Goal: Task Accomplishment & Management: Manage account settings

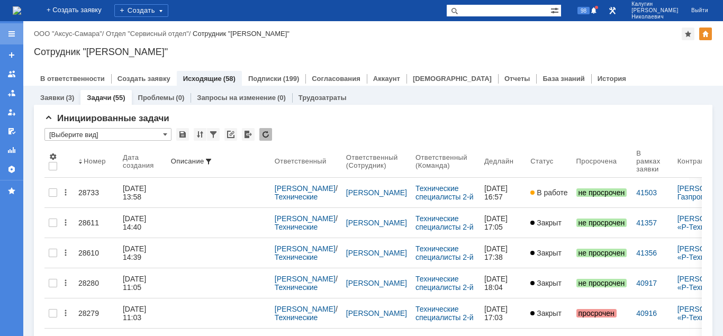
click at [13, 34] on div at bounding box center [11, 34] width 8 height 8
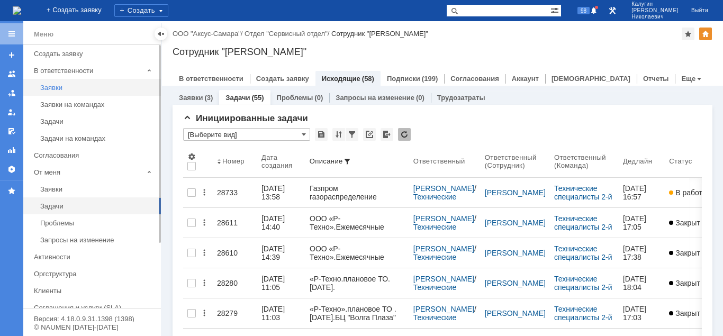
click at [43, 90] on div "Заявки" at bounding box center [97, 88] width 114 height 8
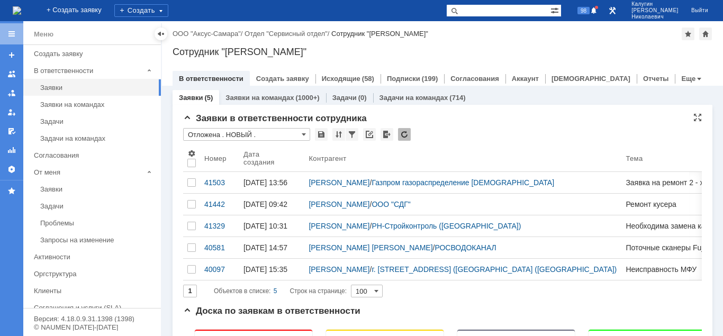
click at [224, 138] on input "Отложена . НОВЫЙ ." at bounding box center [246, 134] width 127 height 13
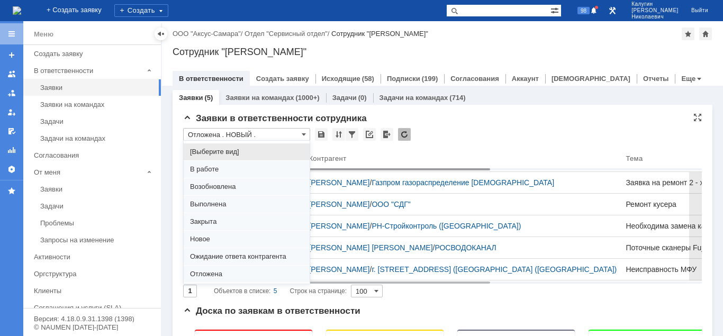
click at [216, 169] on span "В работе" at bounding box center [246, 169] width 113 height 8
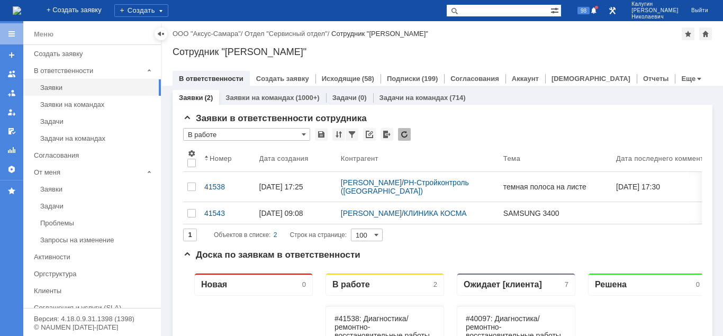
type input "В работе"
click at [160, 33] on div at bounding box center [161, 34] width 8 height 8
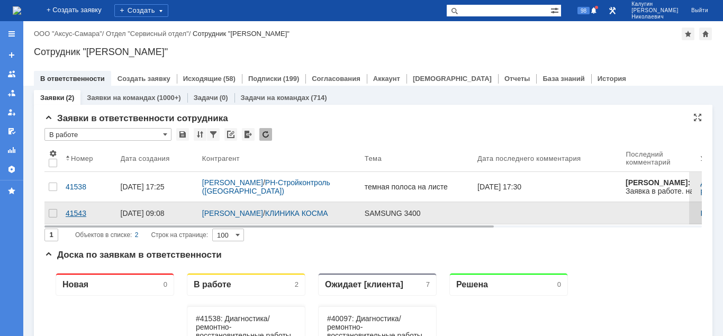
click at [74, 213] on div "41543" at bounding box center [89, 213] width 47 height 8
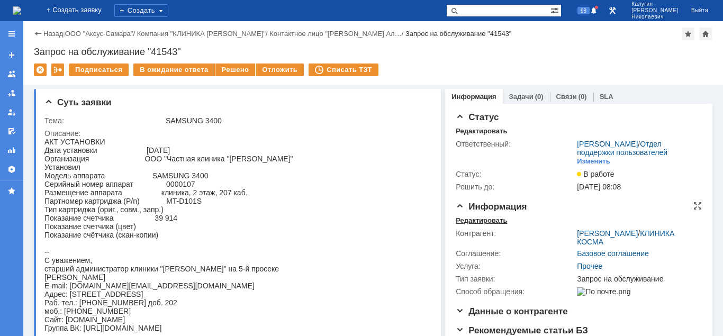
click at [469, 219] on div "Редактировать" at bounding box center [480, 220] width 51 height 8
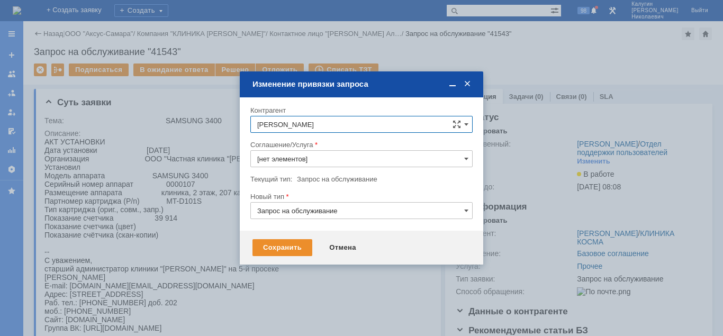
type input "Прочее"
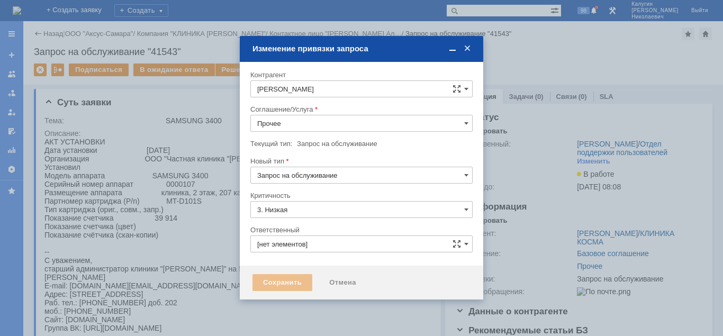
type input "[не указано]"
type input "Калугин Александр Николаевич"
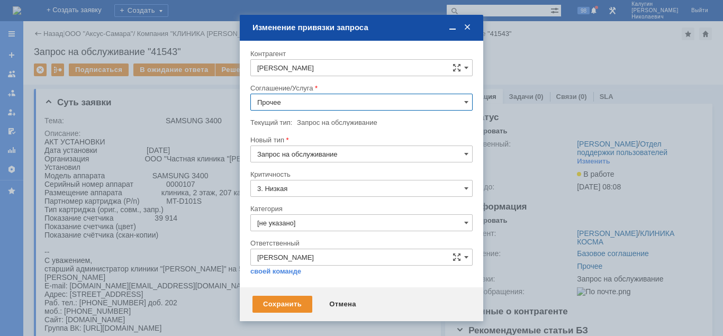
click at [288, 103] on input "Прочее" at bounding box center [361, 102] width 222 height 17
click at [324, 207] on span "ПТ_Замена расходных материалов / ресурсных деталей" at bounding box center [361, 202] width 208 height 8
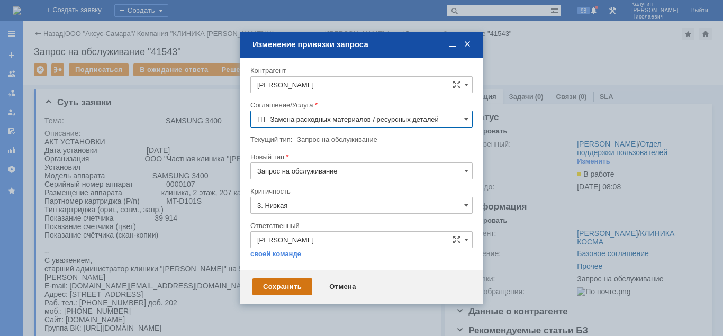
type input "ПТ_Замена расходных материалов / ресурсных деталей"
click at [298, 287] on div "Сохранить" at bounding box center [282, 286] width 60 height 17
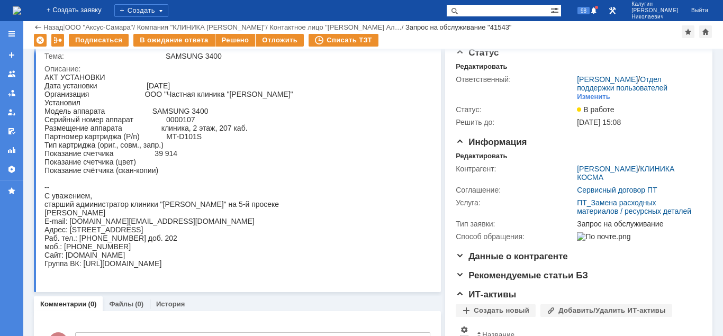
scroll to position [0, 0]
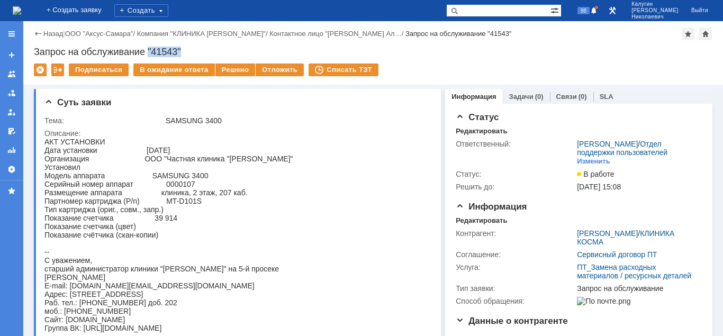
drag, startPoint x: 148, startPoint y: 47, endPoint x: 194, endPoint y: 51, distance: 45.6
click at [194, 51] on div "Запрос на обслуживание "41543"" at bounding box center [373, 52] width 678 height 11
copy div ""41543""
drag, startPoint x: 160, startPoint y: 224, endPoint x: 181, endPoint y: 223, distance: 21.2
click at [181, 223] on div "АКТ УСТАНОВКИ Дата установки 28.08.2025 Организация ООО "Частная клиника "Косма…" at bounding box center [168, 235] width 249 height 195
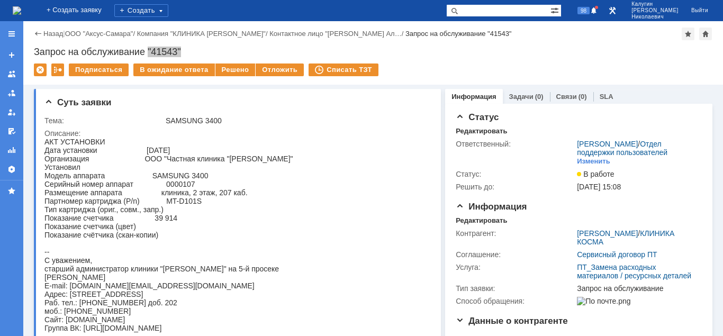
copy div "39 914"
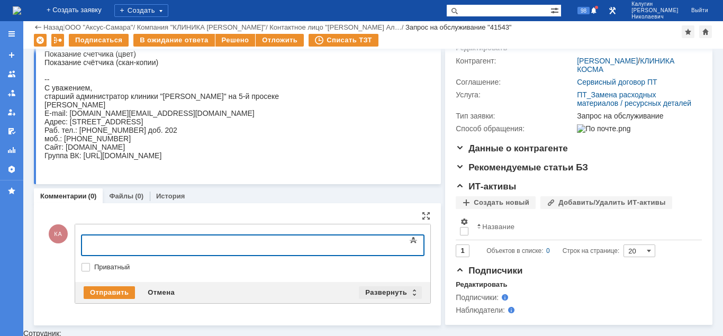
click at [392, 293] on div "Развернуть" at bounding box center [390, 292] width 63 height 13
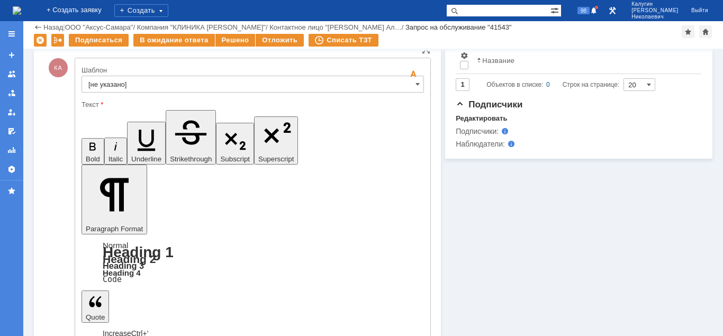
scroll to position [304, 0]
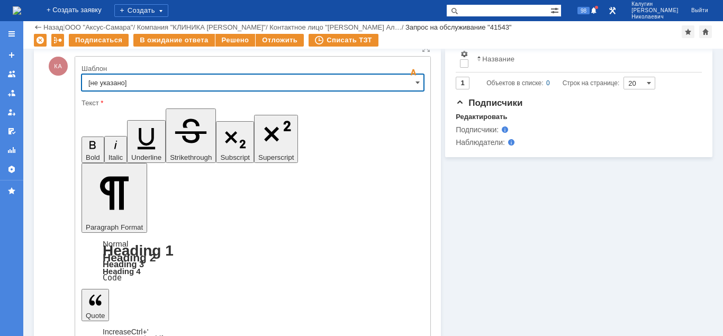
click at [227, 90] on input "[не указано]" at bounding box center [252, 82] width 342 height 17
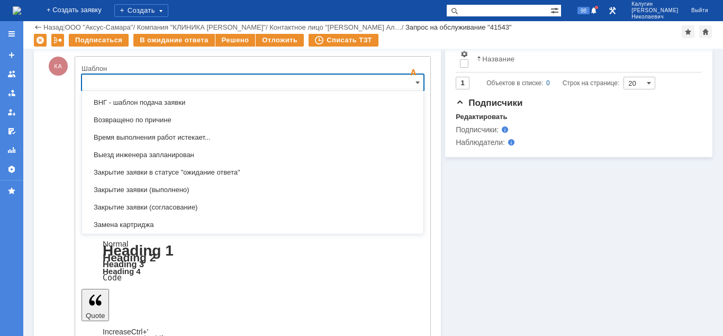
scroll to position [472, 0]
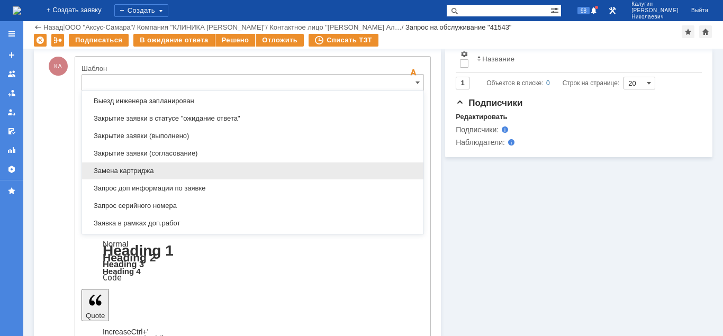
drag, startPoint x: 163, startPoint y: 171, endPoint x: 81, endPoint y: 37, distance: 157.4
click at [163, 171] on span "Замена картриджа" at bounding box center [252, 171] width 328 height 8
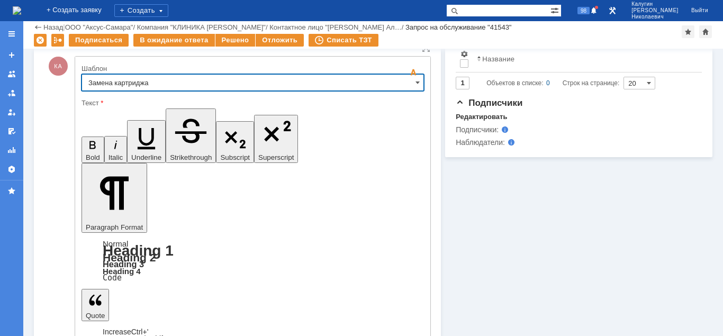
type input "Замена картриджа"
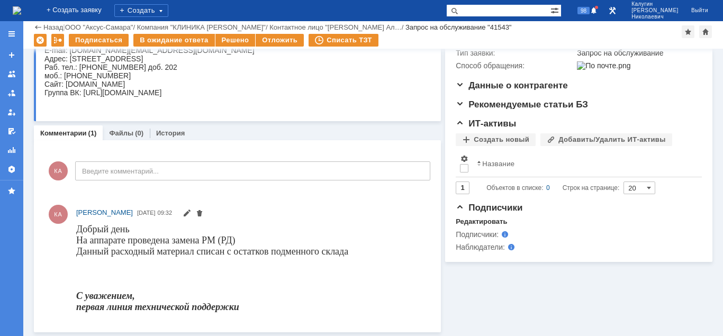
scroll to position [0, 0]
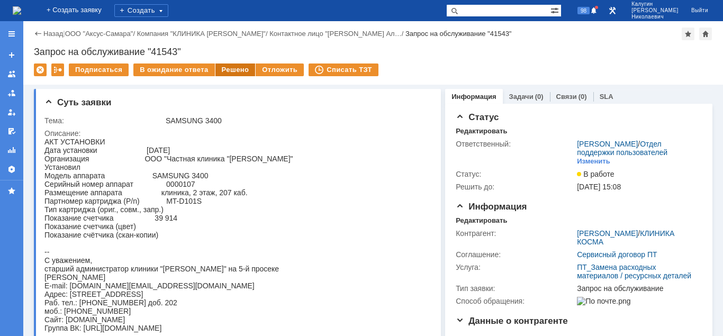
click at [230, 70] on div "Решено" at bounding box center [235, 69] width 40 height 13
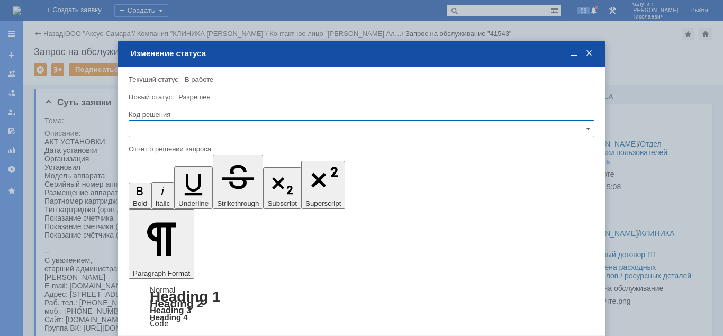
click at [207, 132] on input "text" at bounding box center [361, 128] width 465 height 17
click at [169, 202] on span "Решено" at bounding box center [361, 200] width 452 height 8
type input "Решено"
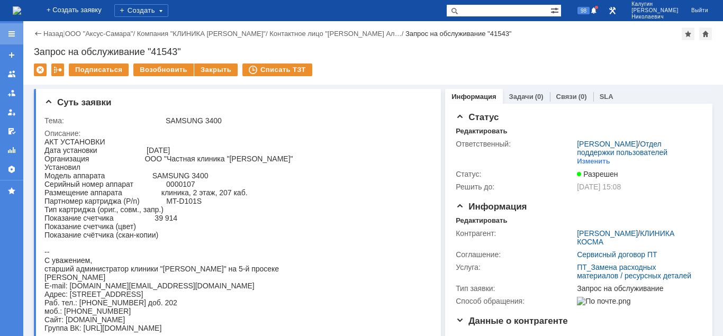
click at [16, 31] on div at bounding box center [11, 33] width 23 height 21
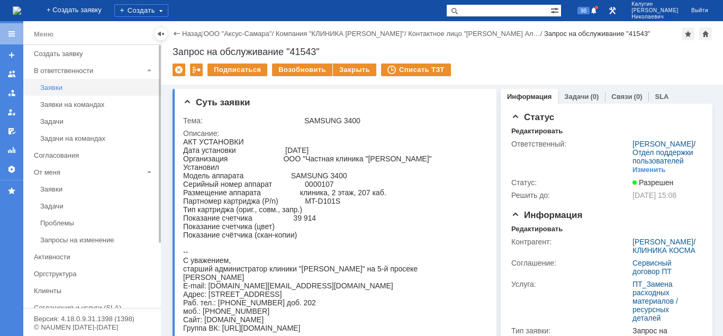
drag, startPoint x: 49, startPoint y: 88, endPoint x: 85, endPoint y: 80, distance: 36.8
click at [50, 88] on div "Заявки" at bounding box center [97, 88] width 114 height 8
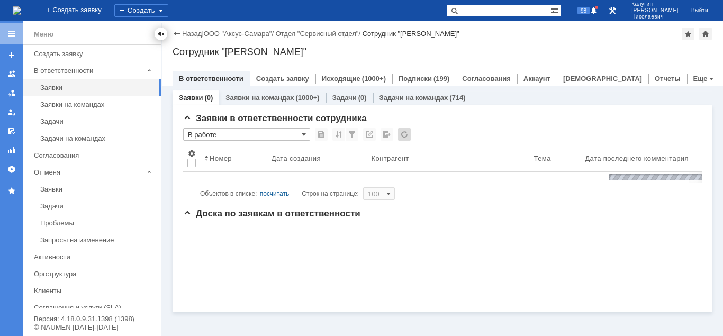
click at [162, 33] on div at bounding box center [161, 34] width 8 height 8
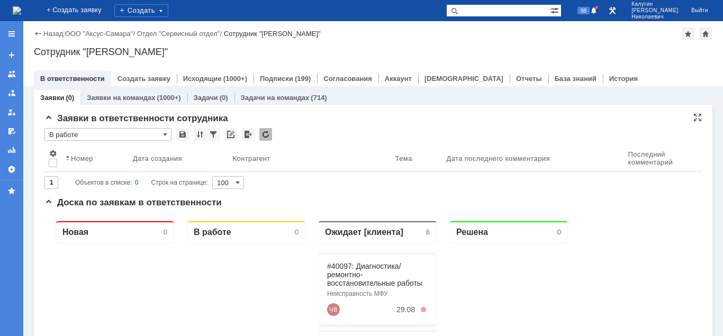
click at [89, 134] on input "В работе" at bounding box center [107, 134] width 127 height 13
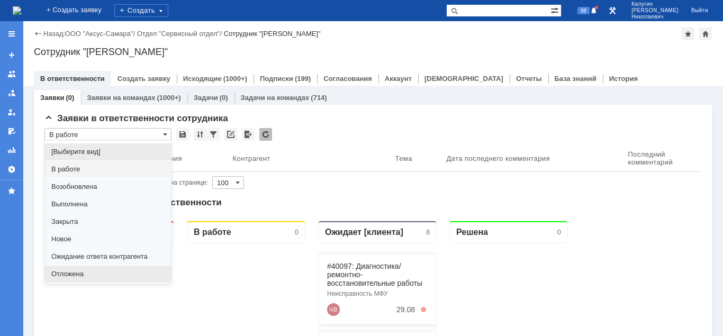
drag, startPoint x: 79, startPoint y: 272, endPoint x: 121, endPoint y: 33, distance: 243.2
click at [79, 272] on span "Отложена" at bounding box center [107, 274] width 113 height 8
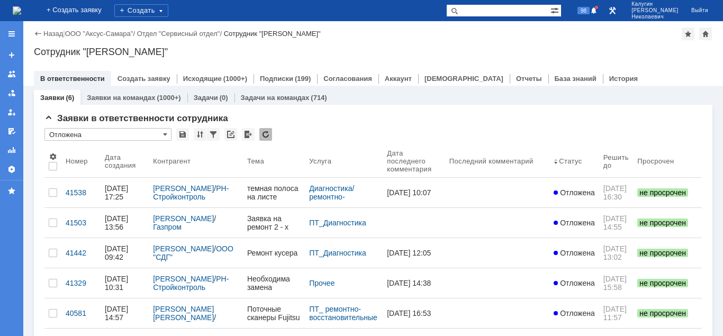
type input "Отложена"
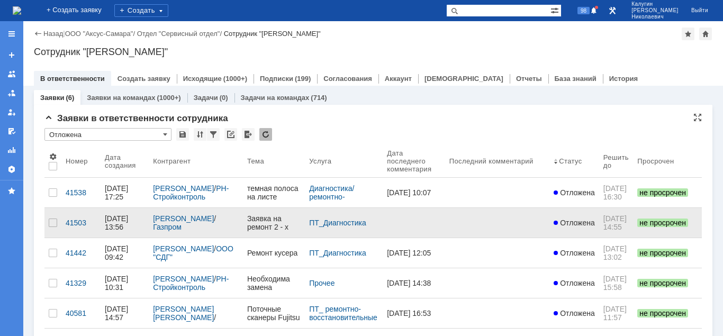
scroll to position [54, 0]
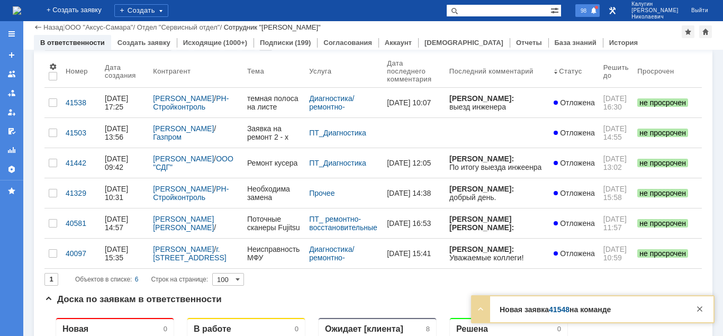
click at [589, 12] on span "98" at bounding box center [583, 10] width 12 height 7
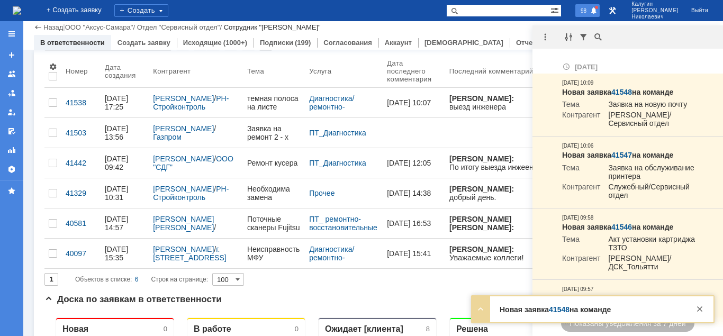
click at [589, 12] on span "98" at bounding box center [583, 10] width 12 height 7
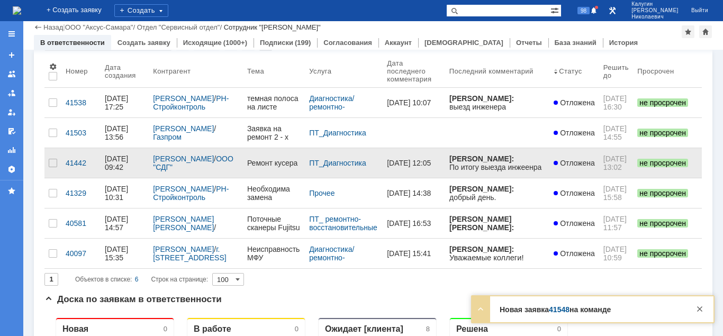
scroll to position [0, 0]
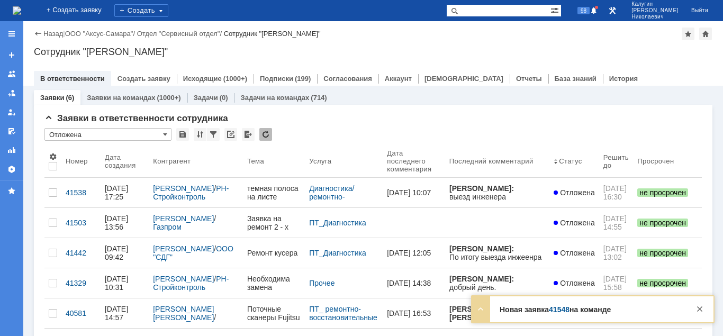
click at [8, 31] on div at bounding box center [11, 34] width 8 height 8
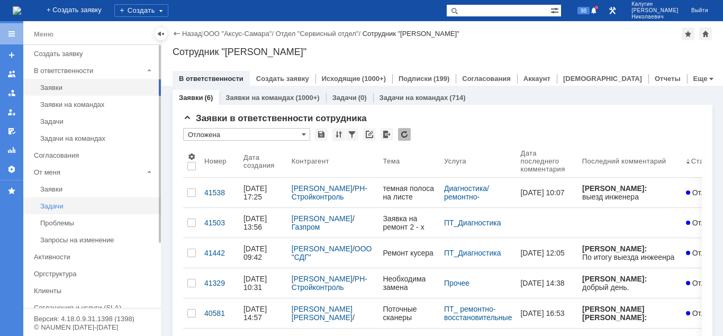
click at [57, 207] on div "Задачи" at bounding box center [97, 206] width 114 height 8
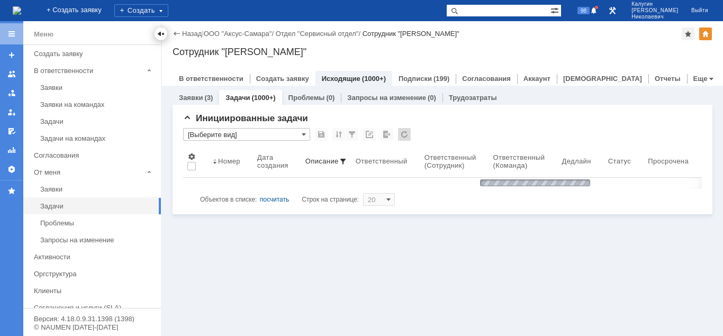
click at [160, 35] on div at bounding box center [161, 34] width 8 height 8
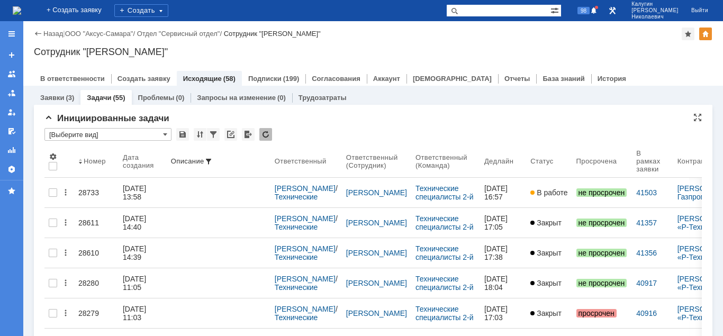
click at [105, 136] on input "[Выберите вид]" at bounding box center [107, 134] width 127 height 13
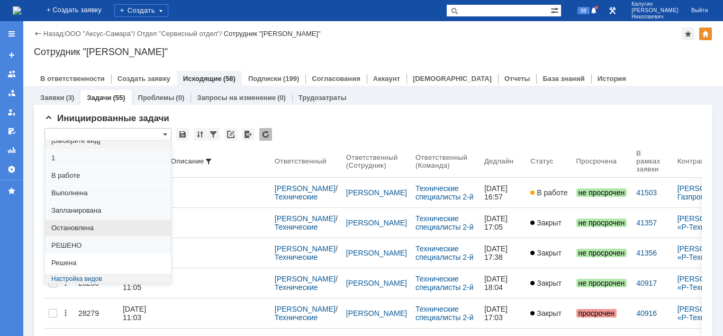
scroll to position [12, 0]
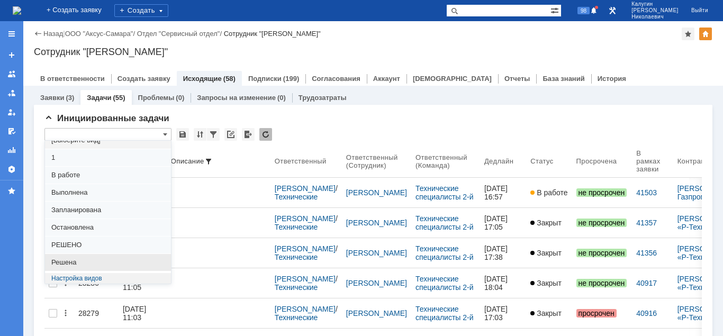
click at [75, 263] on span "Решена" at bounding box center [107, 262] width 113 height 8
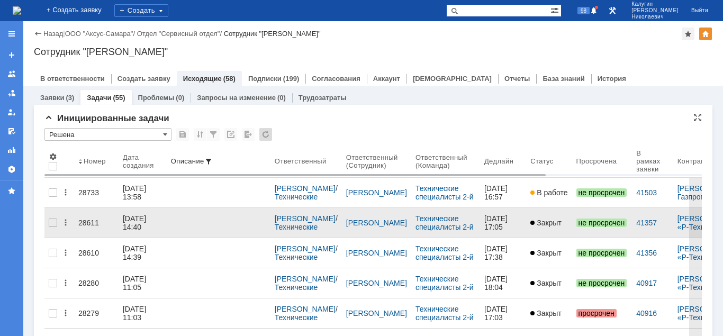
type input "Решена"
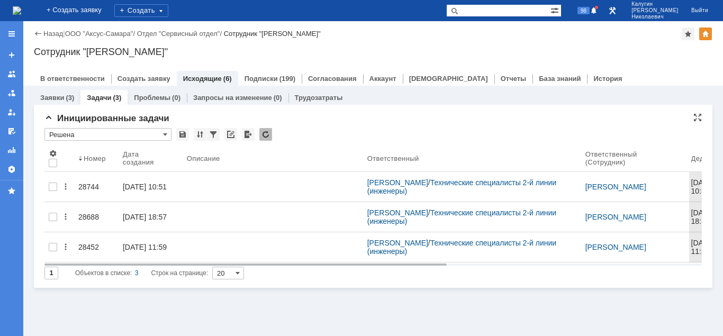
scroll to position [0, 0]
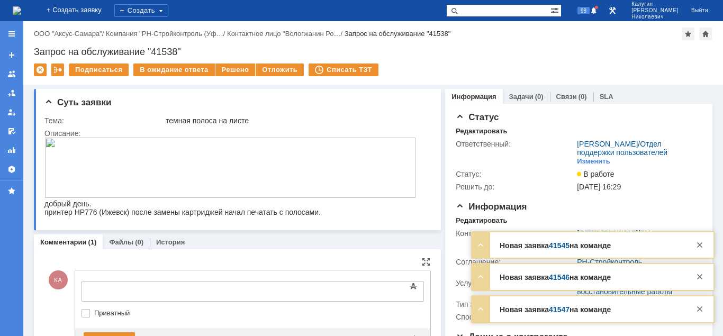
click at [104, 285] on body at bounding box center [167, 290] width 159 height 18
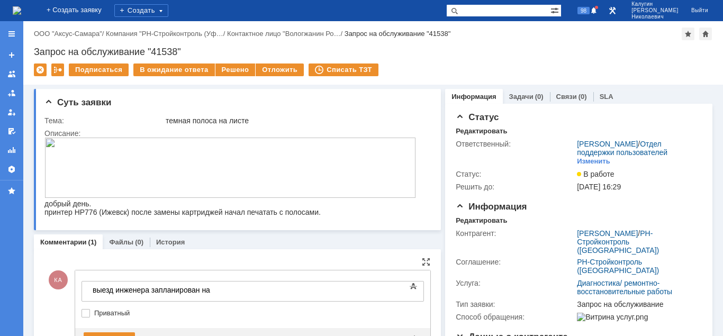
click at [243, 289] on div "выезд инженера запланирован на" at bounding box center [168, 290] width 150 height 8
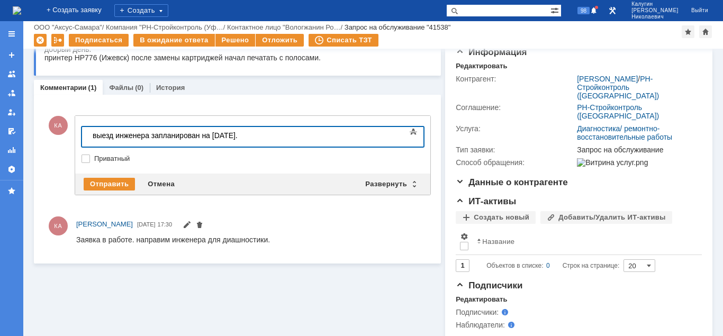
scroll to position [116, 0]
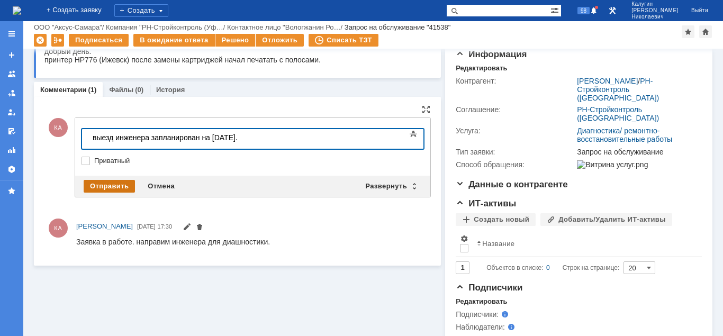
click at [122, 183] on div "Отправить" at bounding box center [109, 186] width 51 height 13
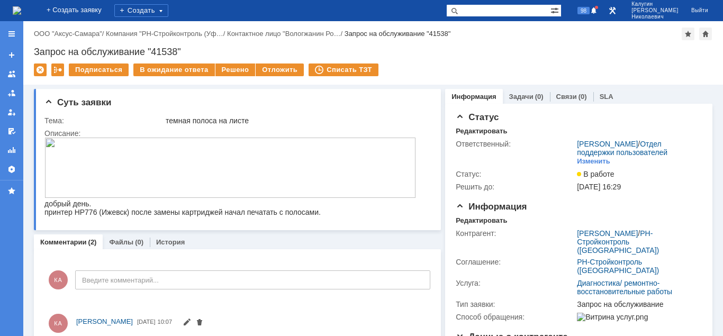
scroll to position [0, 0]
click at [285, 72] on div "Отложить" at bounding box center [279, 69] width 48 height 13
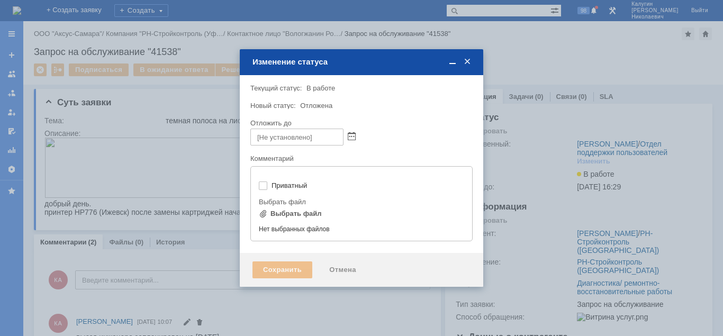
type input "[не указано]"
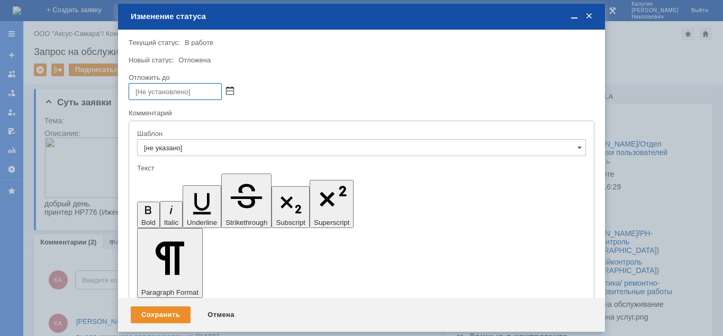
click at [230, 89] on span at bounding box center [230, 91] width 8 height 8
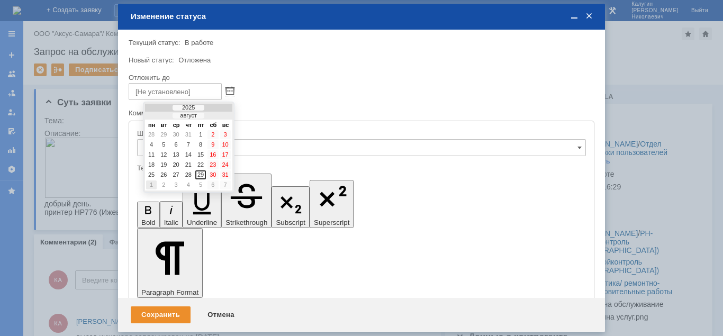
click at [153, 183] on div "1" at bounding box center [151, 184] width 11 height 9
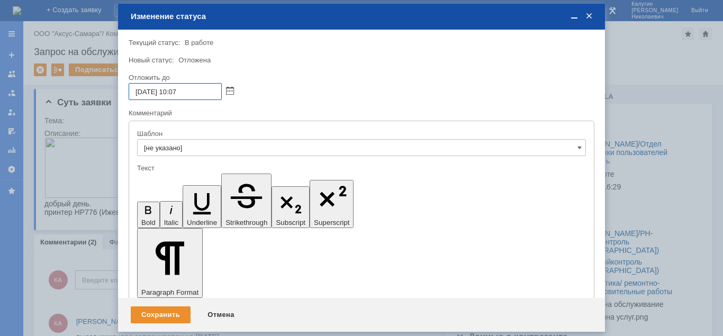
click at [176, 90] on input "01.09.2025 10:07" at bounding box center [175, 91] width 93 height 17
drag, startPoint x: 190, startPoint y: 90, endPoint x: 181, endPoint y: 91, distance: 8.5
click at [181, 91] on input "01.09.2025 16:07" at bounding box center [175, 91] width 93 height 17
click at [227, 92] on span at bounding box center [230, 91] width 8 height 8
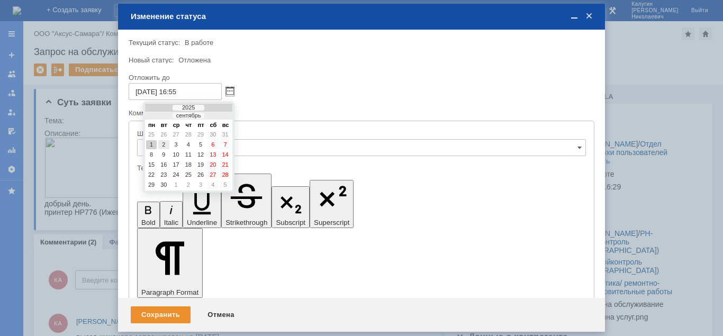
drag, startPoint x: 163, startPoint y: 143, endPoint x: 166, endPoint y: 137, distance: 6.4
click at [163, 142] on div "2" at bounding box center [163, 144] width 11 height 9
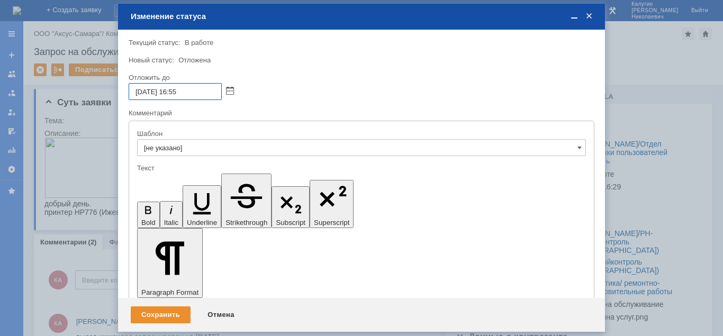
click at [176, 94] on input "02.09.2025 16:55" at bounding box center [175, 91] width 93 height 17
type input "02.09.2025 15:55"
click at [155, 313] on div "Сохранить" at bounding box center [161, 314] width 60 height 17
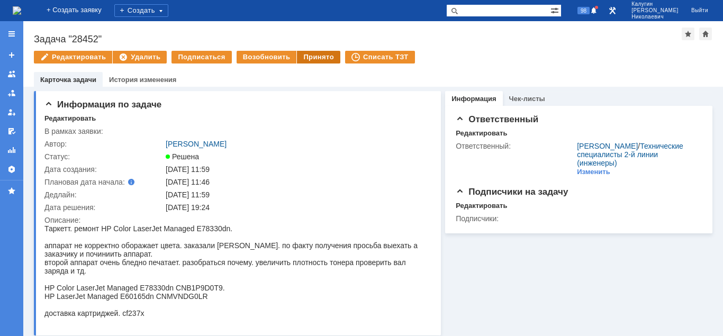
click at [313, 57] on div "Принято" at bounding box center [318, 57] width 43 height 13
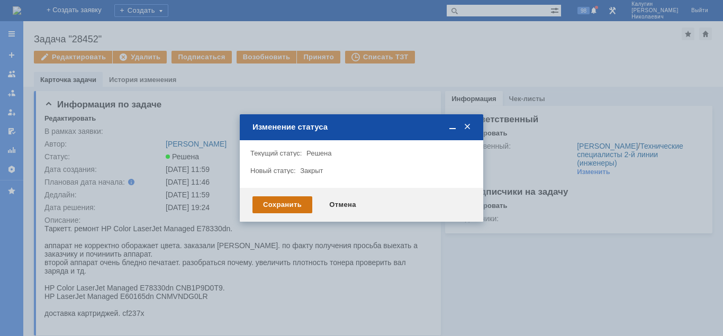
click at [279, 204] on div "Сохранить" at bounding box center [282, 204] width 60 height 17
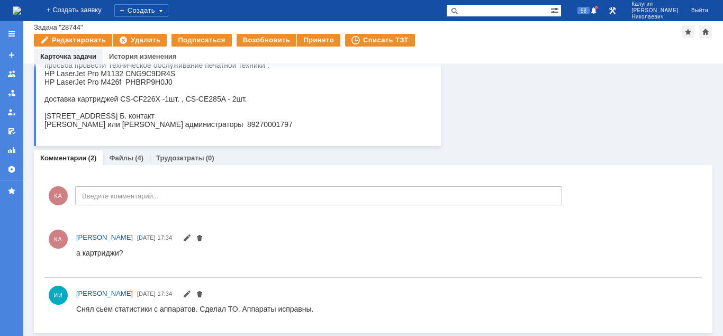
scroll to position [157, 0]
click at [122, 159] on link "Файлы" at bounding box center [121, 158] width 24 height 8
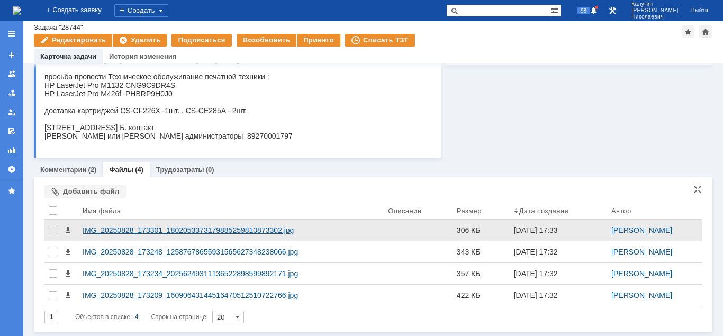
scroll to position [146, 0]
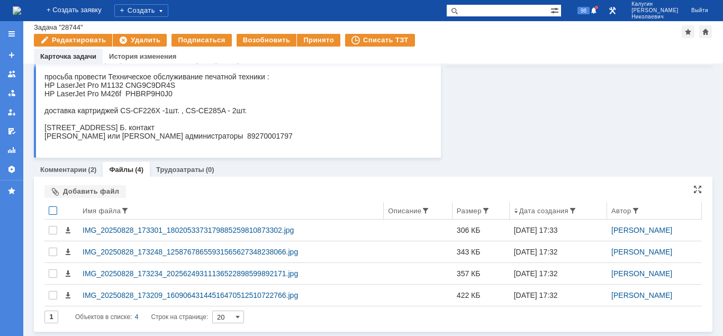
click at [52, 211] on div at bounding box center [53, 210] width 8 height 8
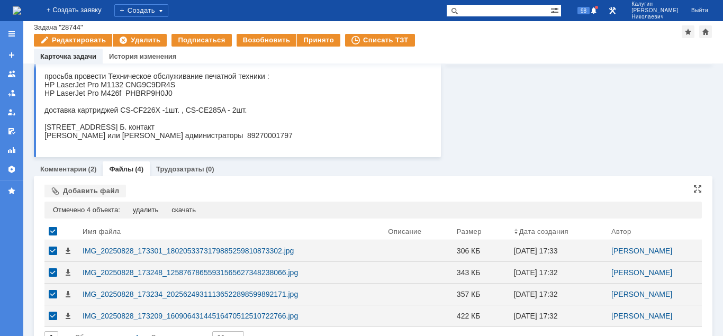
drag, startPoint x: 187, startPoint y: 208, endPoint x: 214, endPoint y: 207, distance: 27.0
click at [189, 209] on div "скачать" at bounding box center [183, 210] width 24 height 8
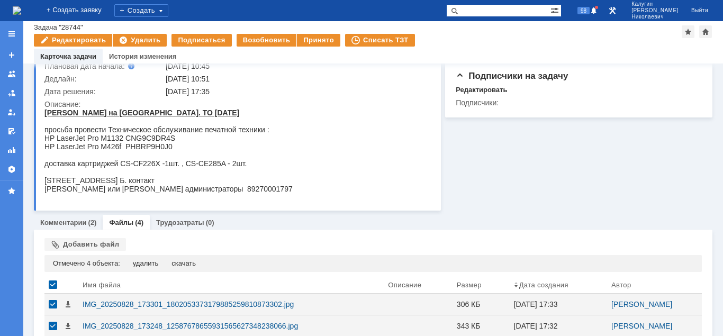
scroll to position [38, 0]
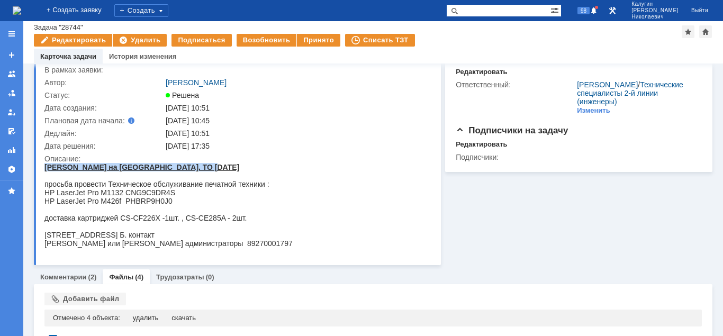
drag, startPoint x: 44, startPoint y: 166, endPoint x: 200, endPoint y: 169, distance: 155.5
click at [200, 169] on div "Косма на Ново Садовой. ТО август 2025г." at bounding box center [168, 167] width 248 height 8
copy strong "Косма на Ново Садовой. ТО август 2025г."
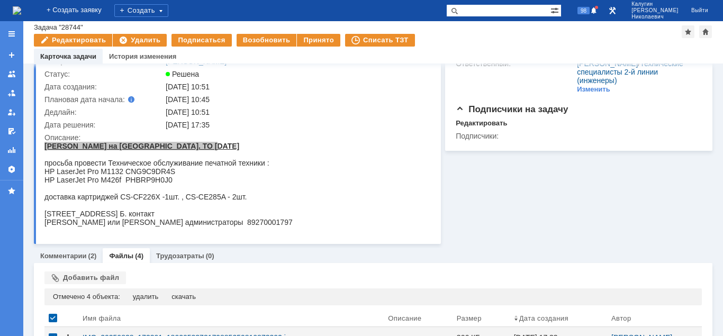
scroll to position [0, 0]
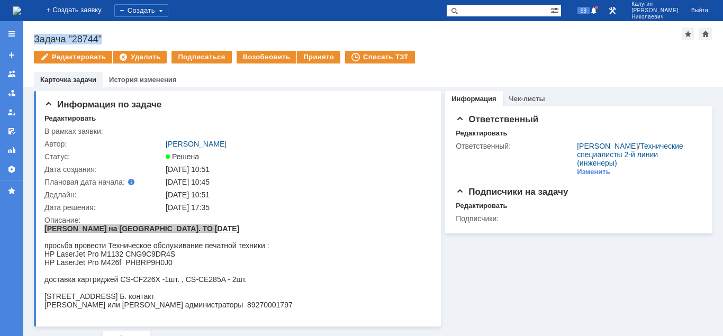
drag, startPoint x: 35, startPoint y: 38, endPoint x: 118, endPoint y: 40, distance: 83.1
click at [118, 40] on div "Задача "28744"" at bounding box center [357, 39] width 647 height 11
copy div "Задача "28744""
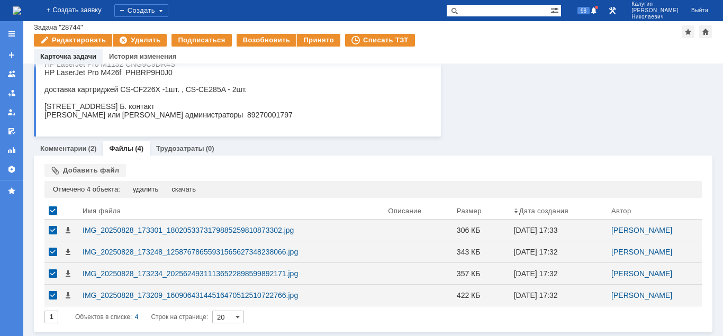
scroll to position [167, 0]
click at [82, 149] on link "Комментарии" at bounding box center [63, 148] width 47 height 8
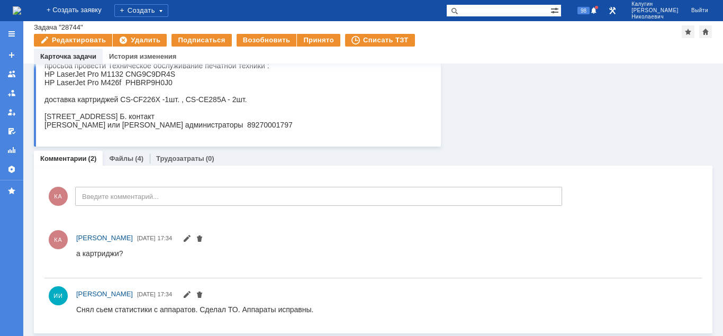
scroll to position [143, 0]
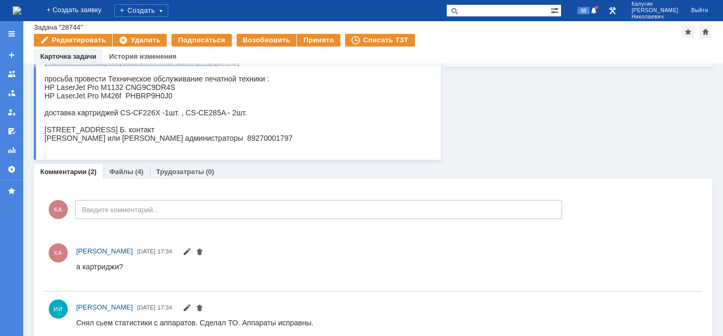
drag, startPoint x: 121, startPoint y: 116, endPoint x: 263, endPoint y: 119, distance: 141.8
click at [263, 117] on div "доставка картриджей CS-CF226X -1шт. , CS-CE285A - 2шт." at bounding box center [168, 112] width 248 height 8
copy div "CS-CF226X -1шт. , CS-CE285A - 2шт."
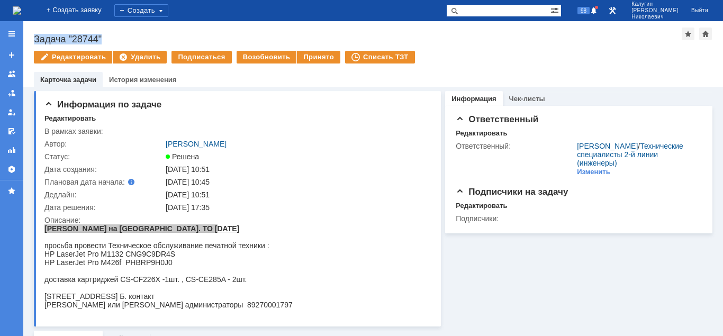
copy div "CS-CF226X -1шт. , CS-CE285A - 2шт."
click at [320, 57] on div "Принято" at bounding box center [318, 57] width 43 height 13
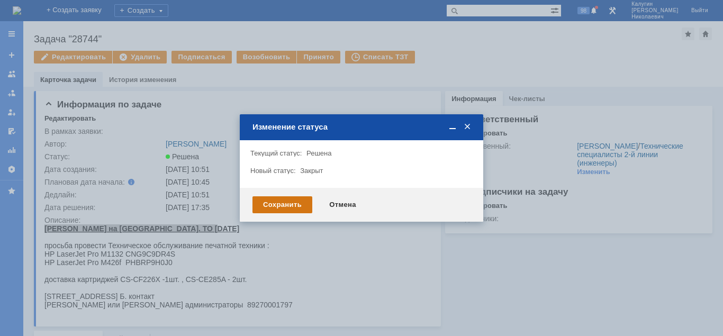
click at [269, 199] on div "Сохранить" at bounding box center [282, 204] width 60 height 17
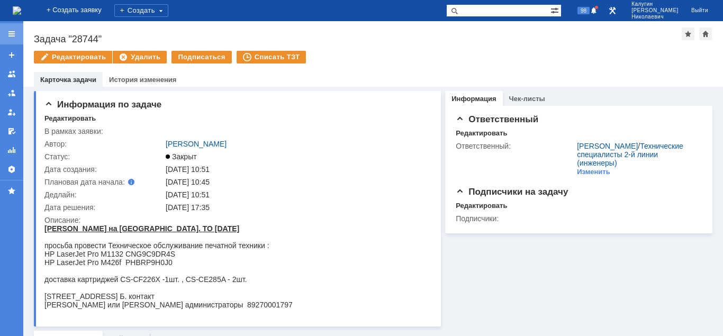
click at [13, 29] on div at bounding box center [11, 33] width 23 height 21
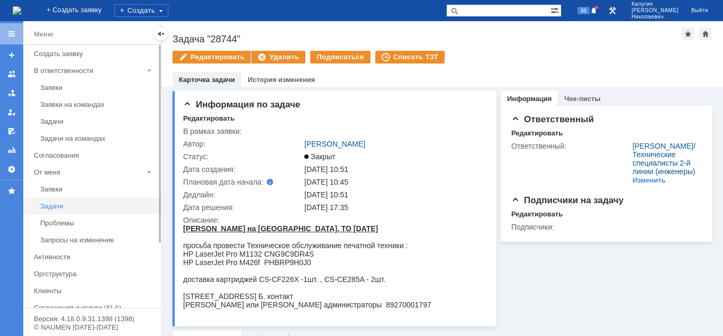
click at [43, 205] on div "Задачи" at bounding box center [97, 206] width 114 height 8
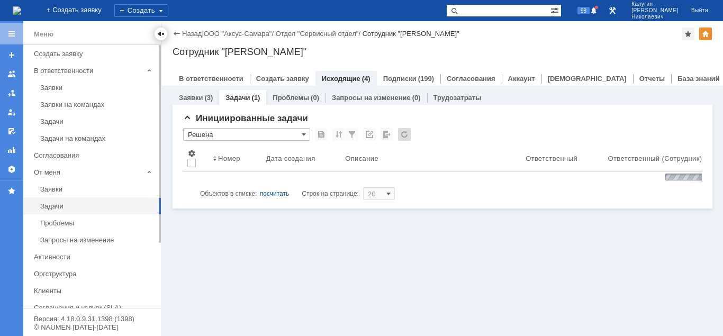
click at [158, 32] on div at bounding box center [161, 34] width 8 height 8
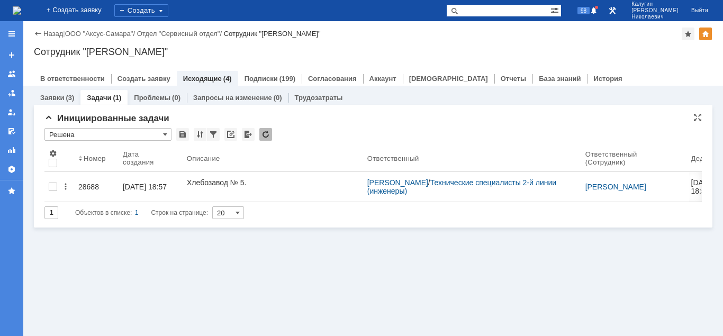
click at [103, 135] on input "Решена" at bounding box center [107, 134] width 127 height 13
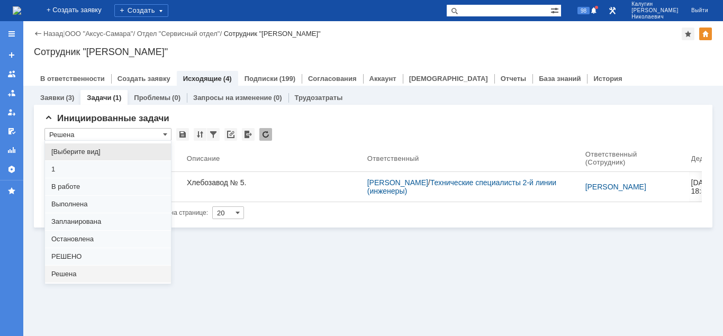
click at [73, 154] on span "[Выберите вид]" at bounding box center [107, 152] width 113 height 8
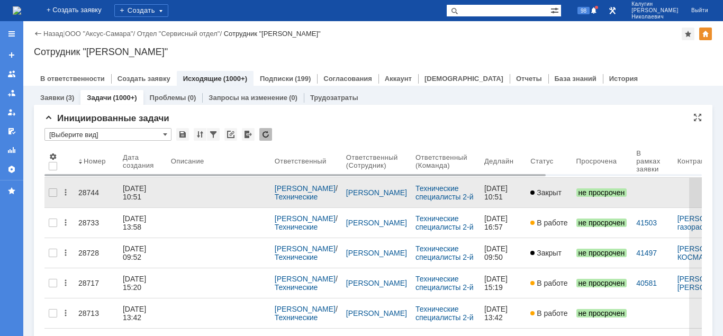
type input "[Выберите вид]"
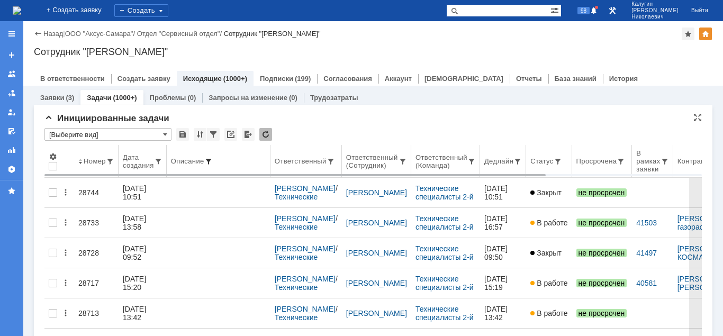
click at [209, 159] on span at bounding box center [208, 161] width 8 height 8
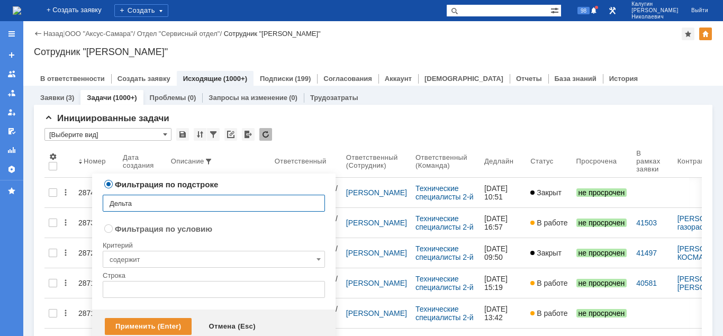
type input "Дельта"
